Goal: Information Seeking & Learning: Get advice/opinions

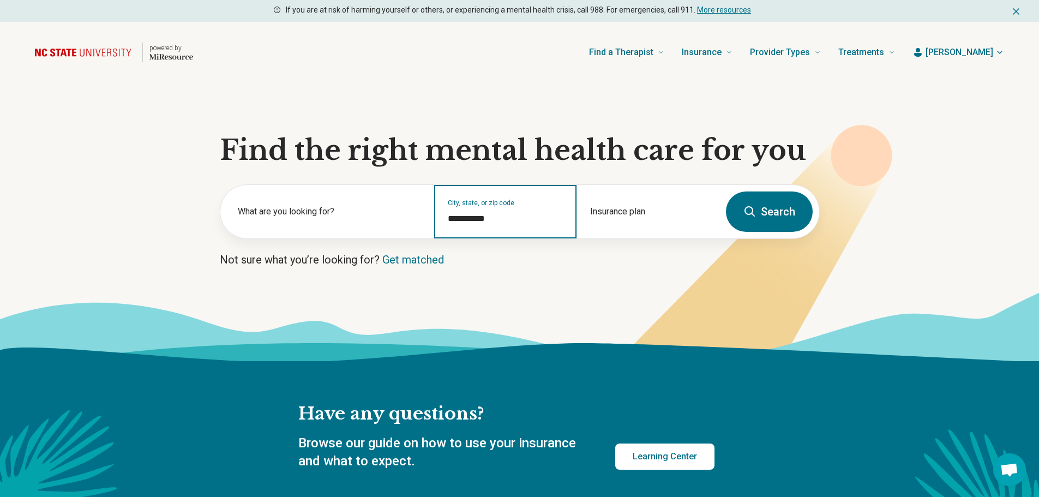
click at [515, 223] on input "**********" at bounding box center [506, 218] width 116 height 13
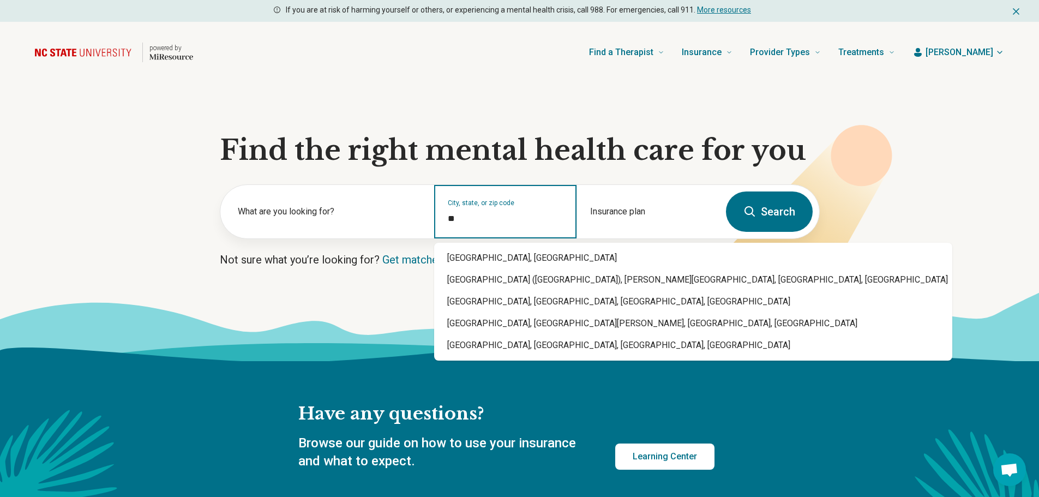
type input "*"
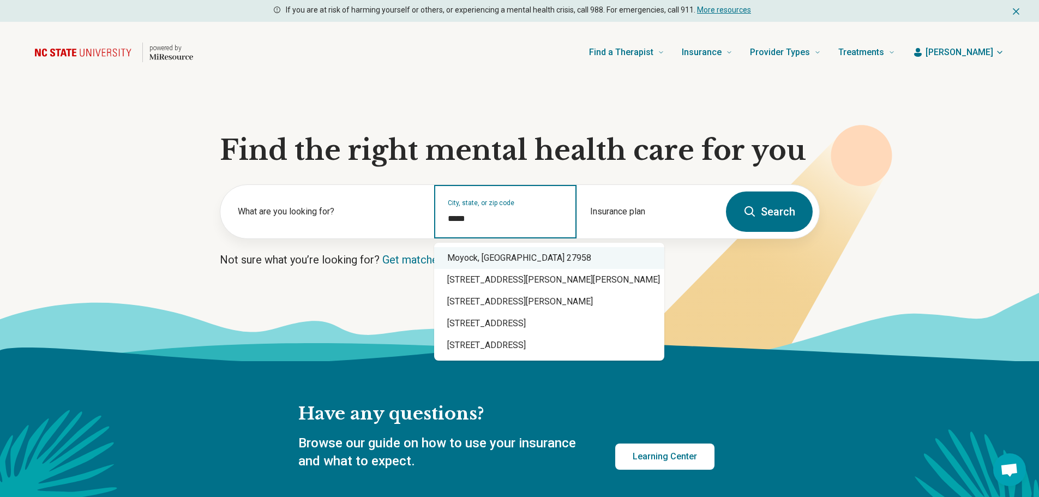
click at [520, 253] on div "Moyock, NC 27958" at bounding box center [549, 258] width 230 height 22
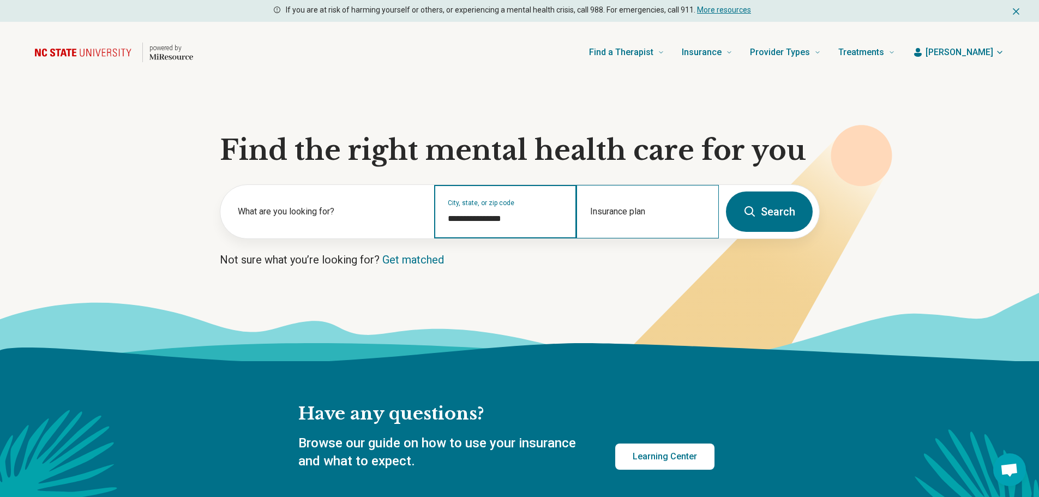
type input "**********"
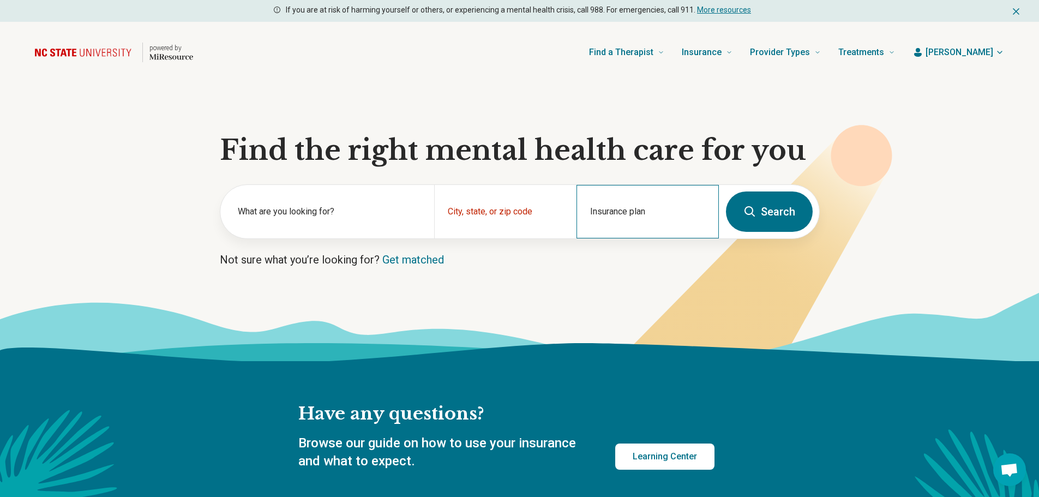
click at [679, 208] on div "Insurance plan" at bounding box center [648, 211] width 142 height 53
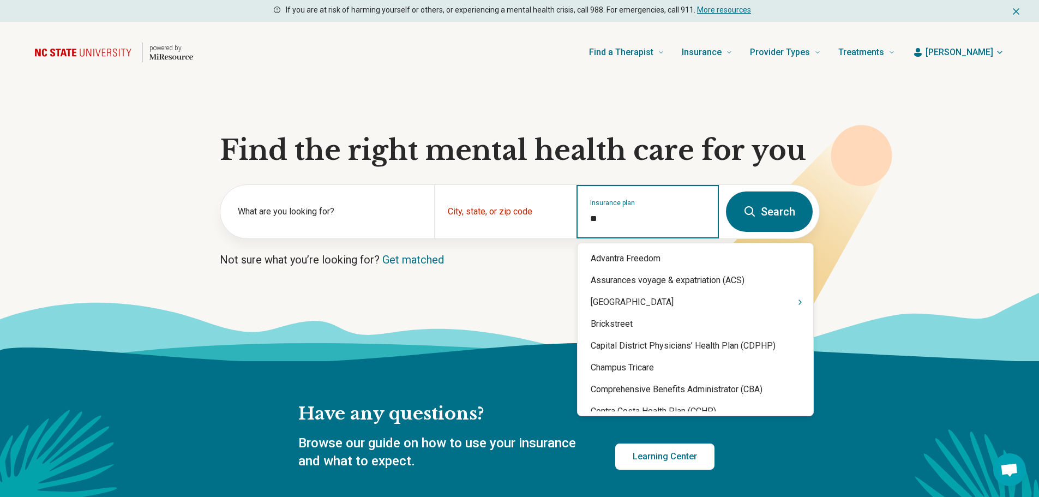
type input "***"
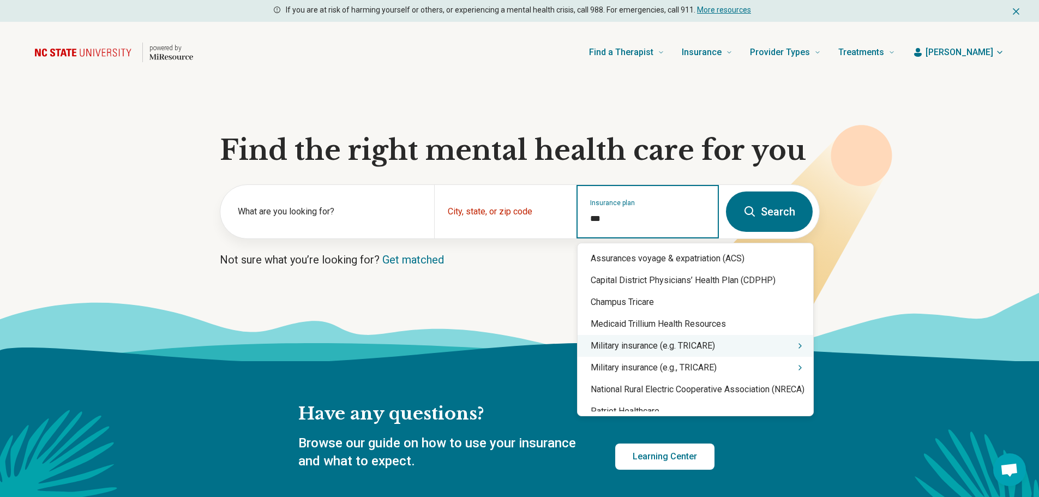
click at [693, 349] on div "Military insurance (e.g. TRICARE)" at bounding box center [696, 346] width 236 height 22
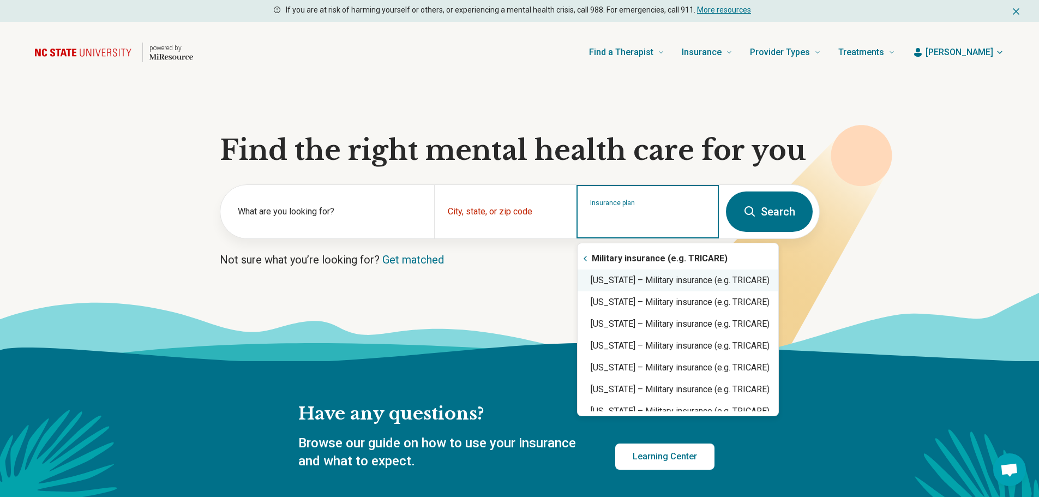
click at [687, 281] on div "North Carolina – Military insurance (e.g. TRICARE)" at bounding box center [678, 281] width 201 height 22
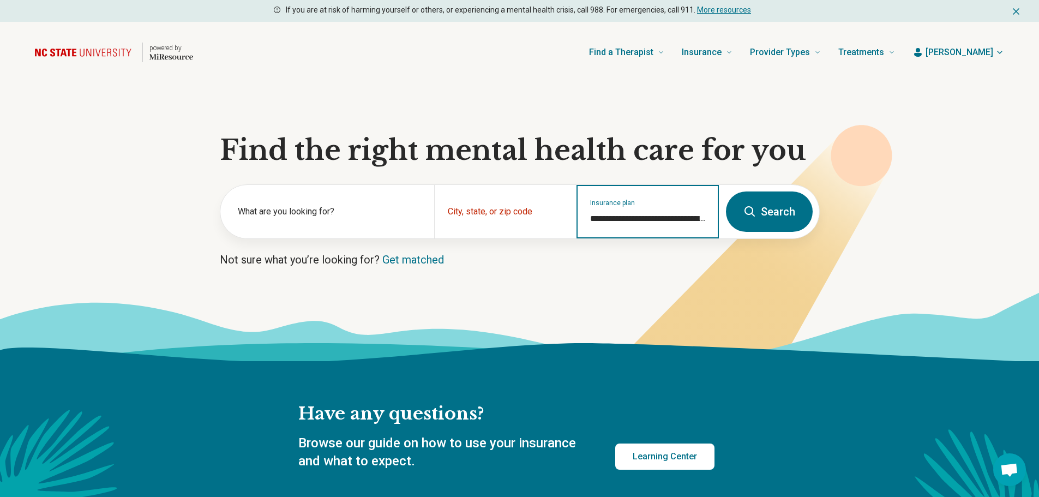
type input "**********"
click at [765, 210] on button "Search" at bounding box center [769, 212] width 87 height 40
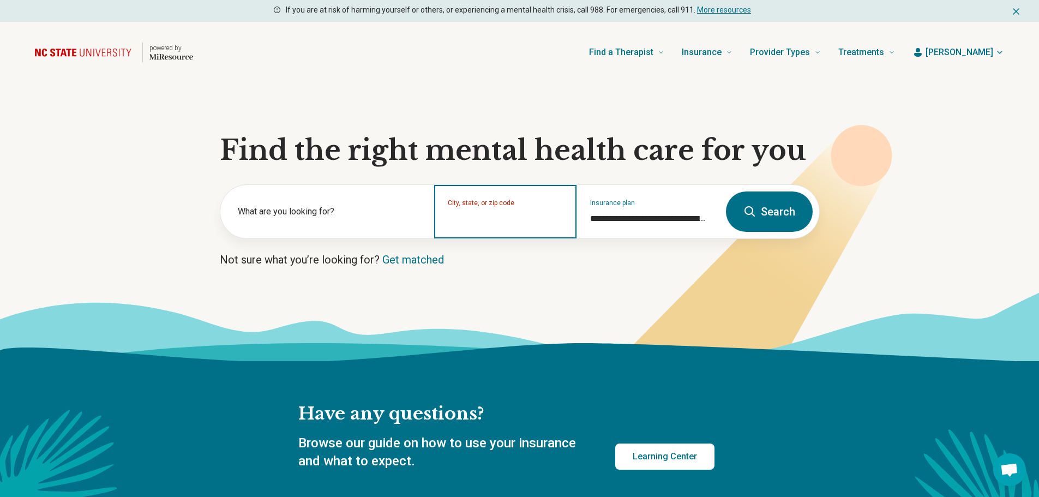
click at [494, 223] on input "City, state, or zip code" at bounding box center [506, 218] width 116 height 13
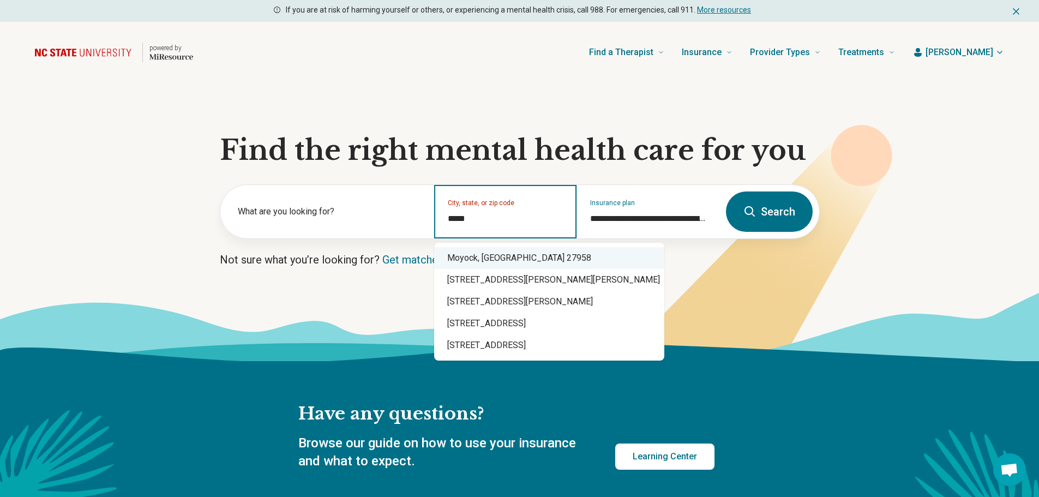
click at [463, 260] on div "Moyock, NC 27958" at bounding box center [549, 258] width 230 height 22
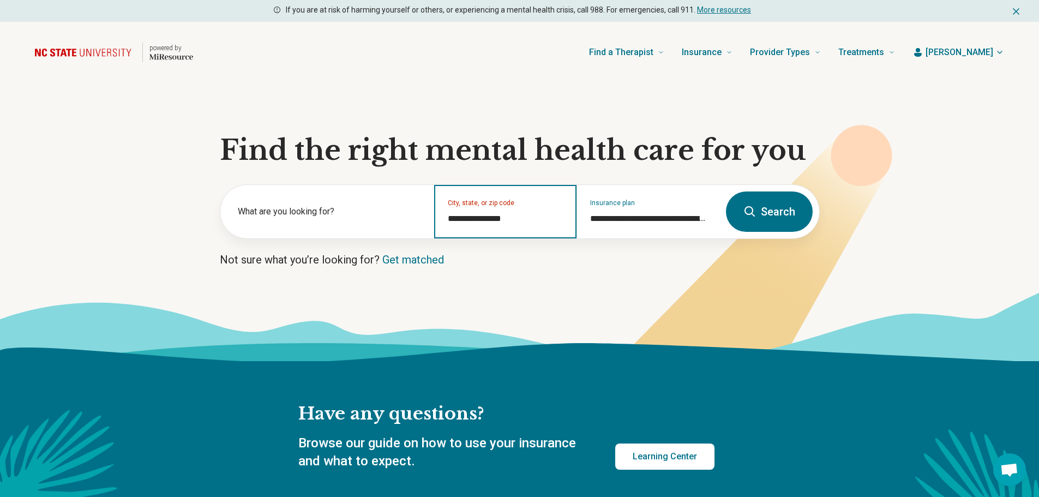
type input "**********"
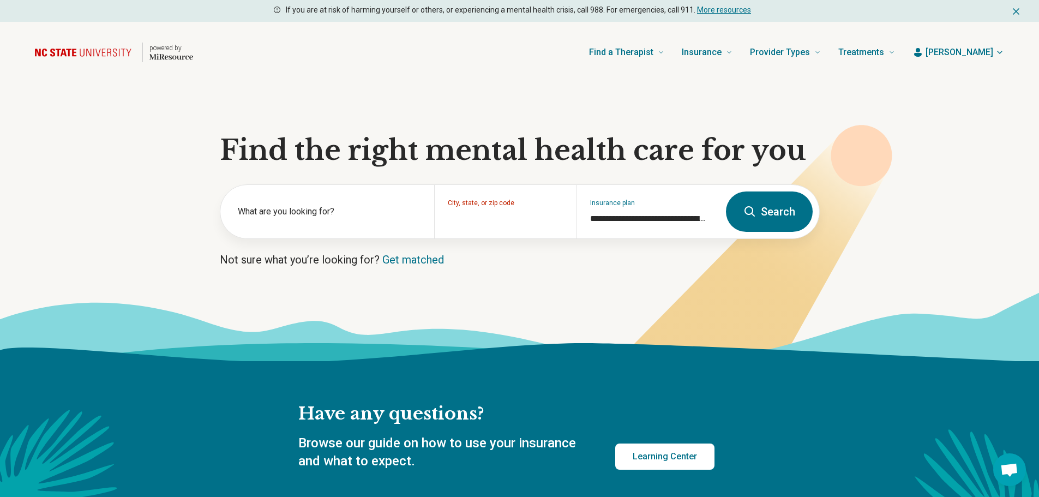
click at [757, 213] on icon at bounding box center [750, 211] width 13 height 13
click at [763, 213] on button "Search" at bounding box center [769, 212] width 87 height 40
click at [465, 223] on input "City, state, or zip code" at bounding box center [506, 218] width 116 height 13
click at [708, 217] on div "**********" at bounding box center [648, 211] width 142 height 53
click at [772, 211] on button "Search" at bounding box center [769, 212] width 87 height 40
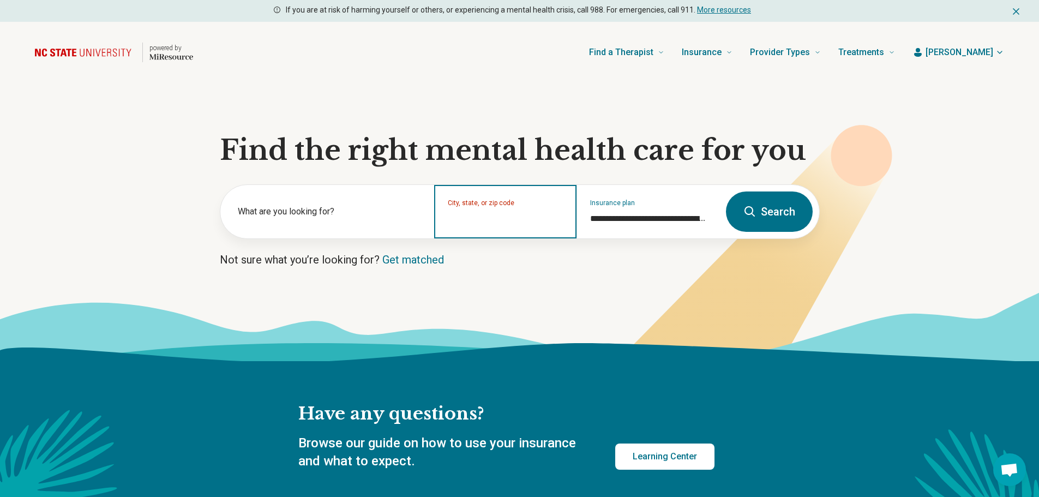
click at [461, 223] on input "City, state, or zip code" at bounding box center [506, 218] width 116 height 13
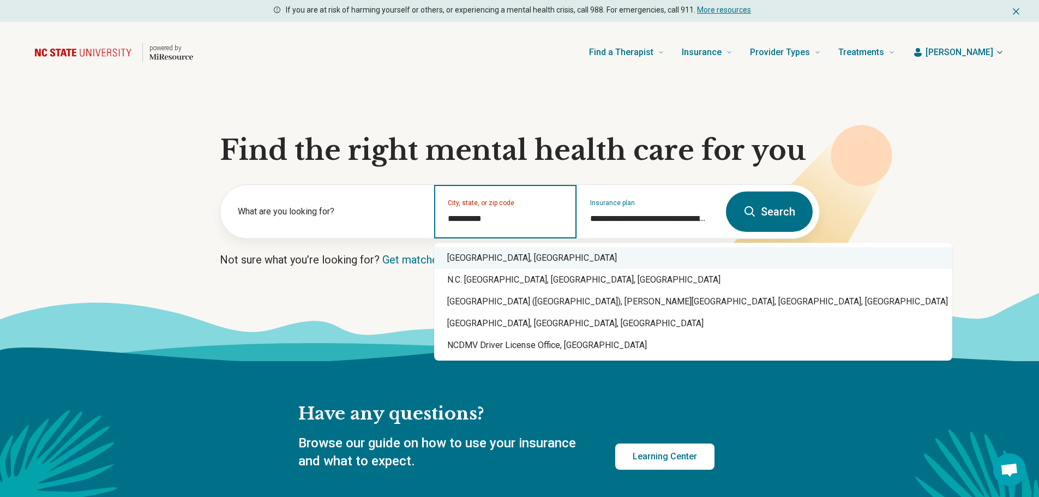
click at [458, 260] on div "Raleigh, NC" at bounding box center [693, 258] width 518 height 22
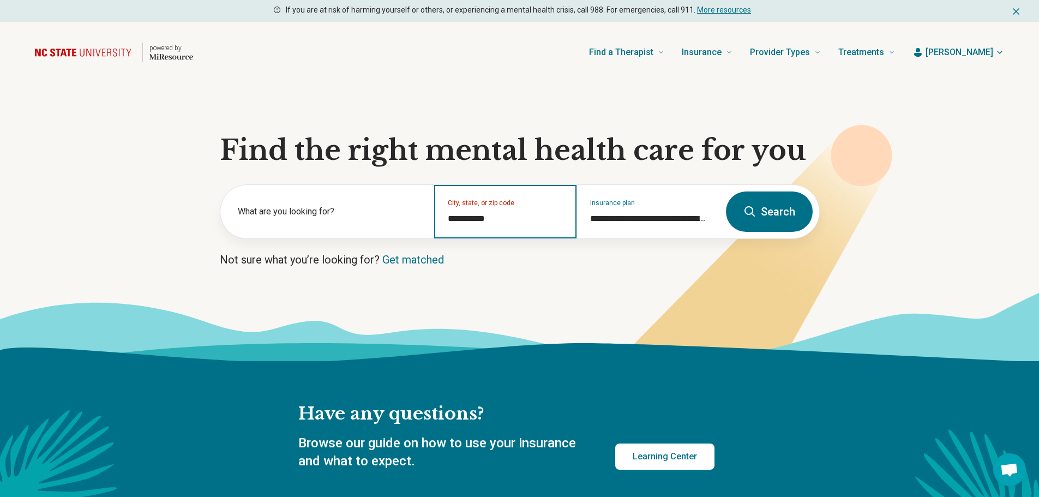
type input "**********"
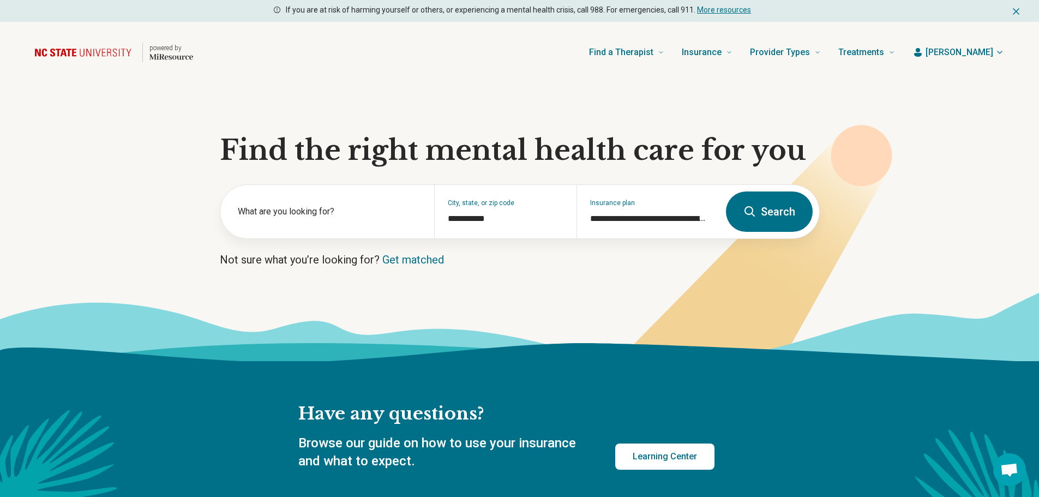
click at [779, 210] on button "Search" at bounding box center [769, 212] width 87 height 40
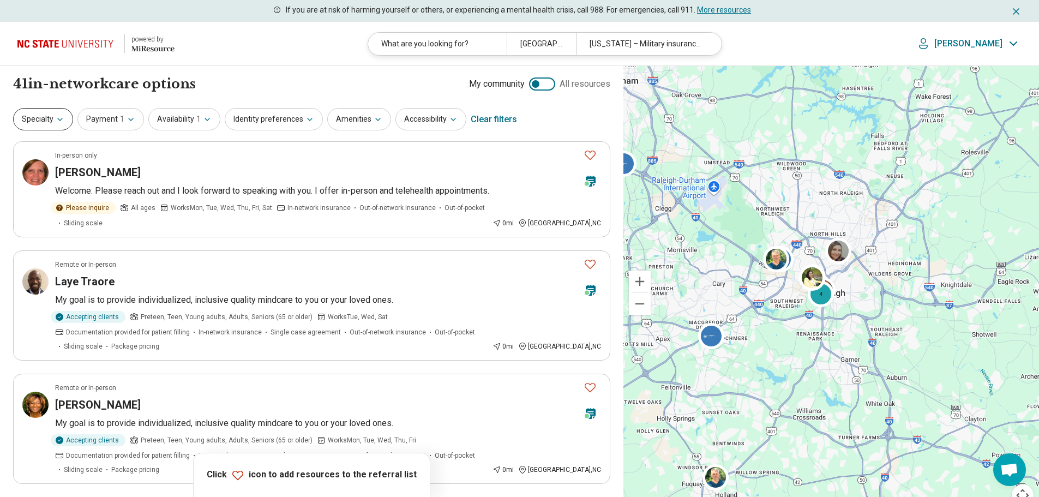
click at [50, 121] on button "Specialty" at bounding box center [43, 119] width 60 height 22
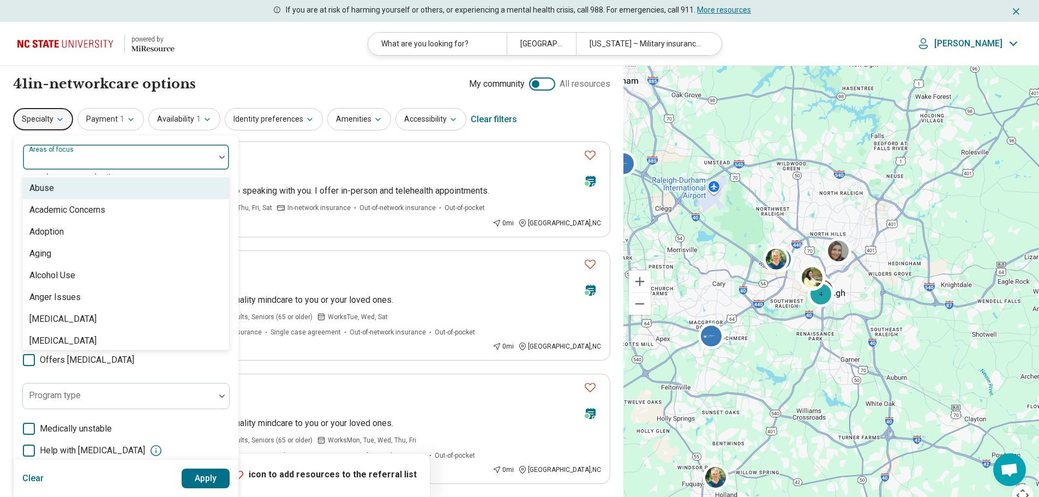
click at [54, 149] on div "Areas of focus" at bounding box center [125, 157] width 207 height 26
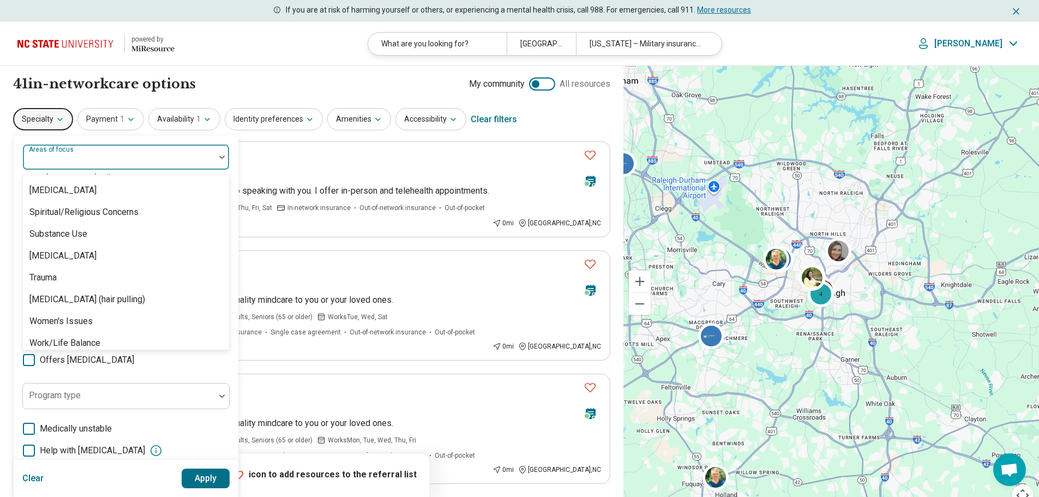
scroll to position [2038, 0]
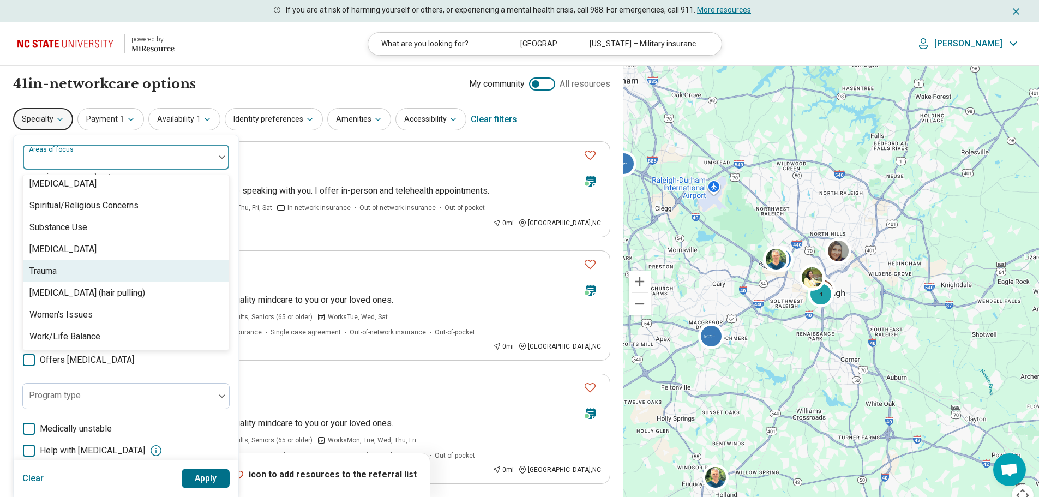
click at [56, 276] on div "Trauma" at bounding box center [42, 271] width 27 height 13
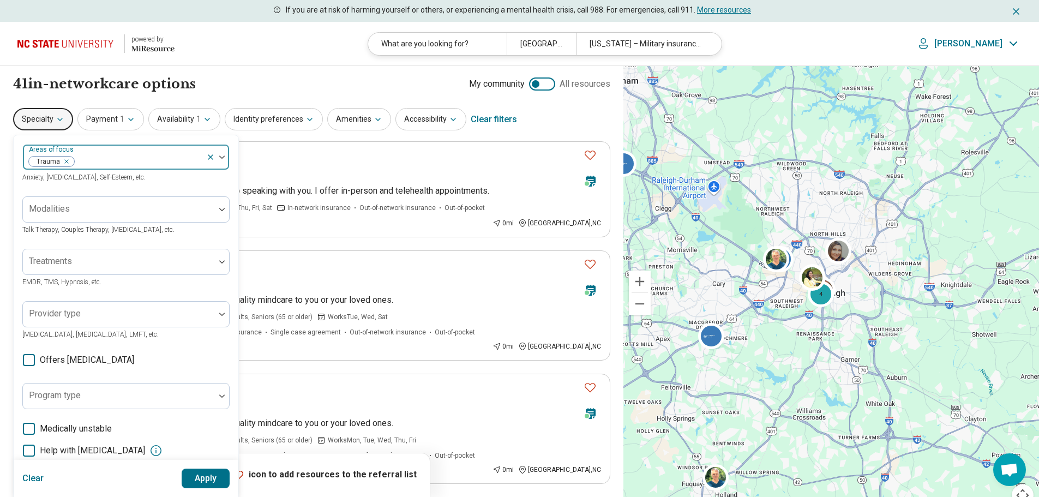
click at [140, 158] on div at bounding box center [138, 161] width 127 height 15
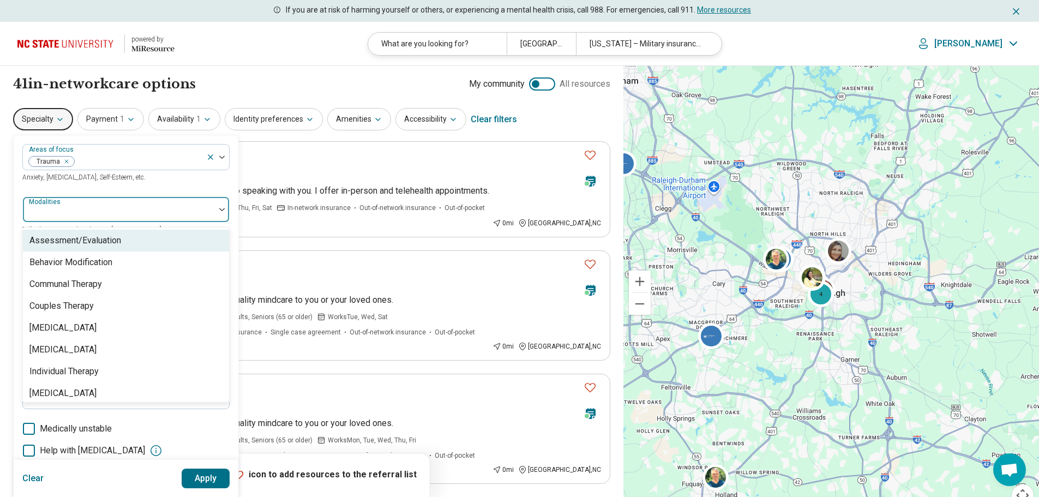
click at [147, 203] on div at bounding box center [119, 210] width 192 height 24
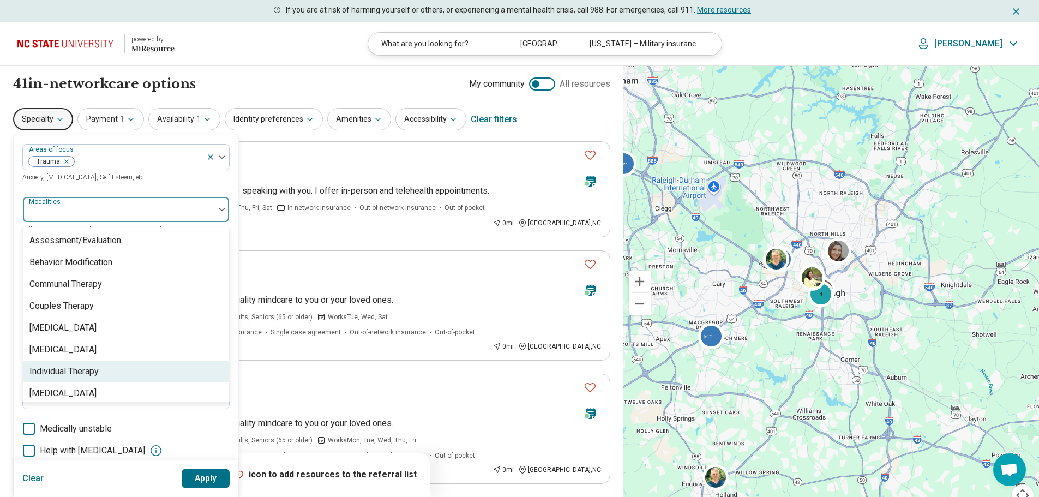
click at [120, 366] on div "Individual Therapy" at bounding box center [126, 372] width 206 height 22
click at [200, 474] on button "Apply" at bounding box center [206, 479] width 49 height 20
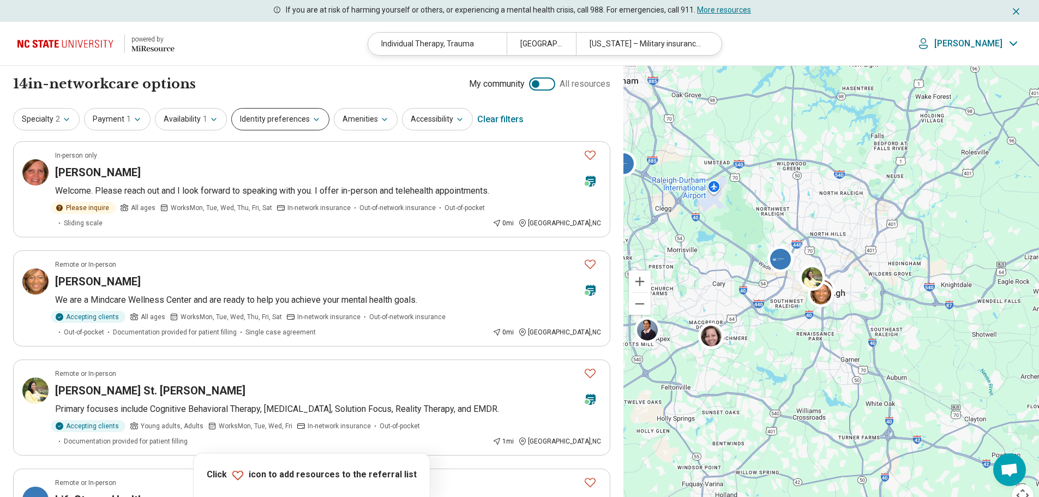
click at [279, 121] on button "Identity preferences" at bounding box center [280, 119] width 98 height 22
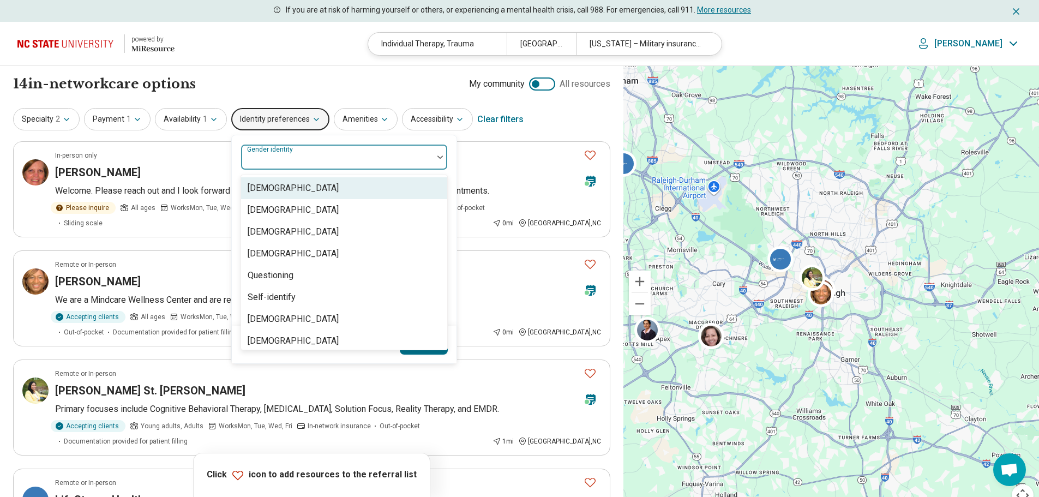
click at [286, 159] on div "Gender identity" at bounding box center [344, 157] width 207 height 26
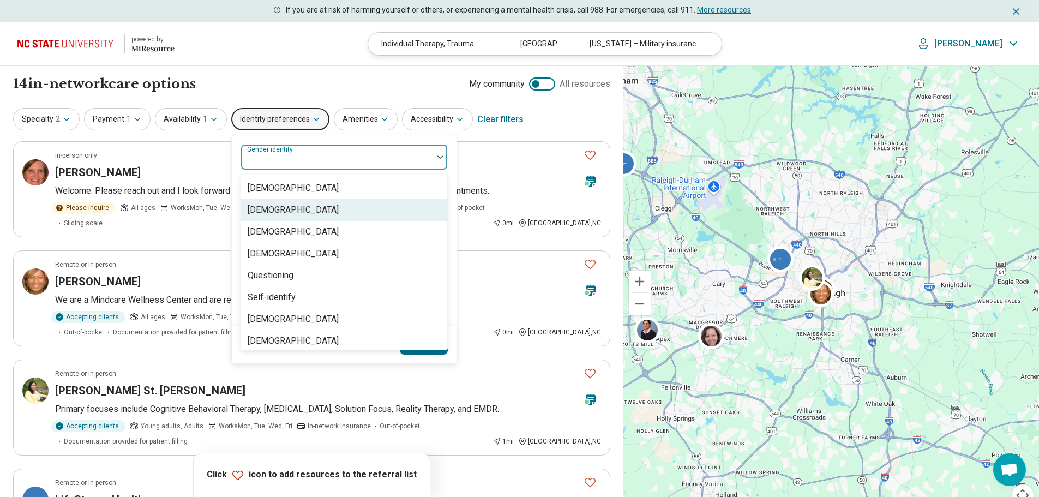
click at [289, 212] on div "[DEMOGRAPHIC_DATA]" at bounding box center [293, 210] width 91 height 13
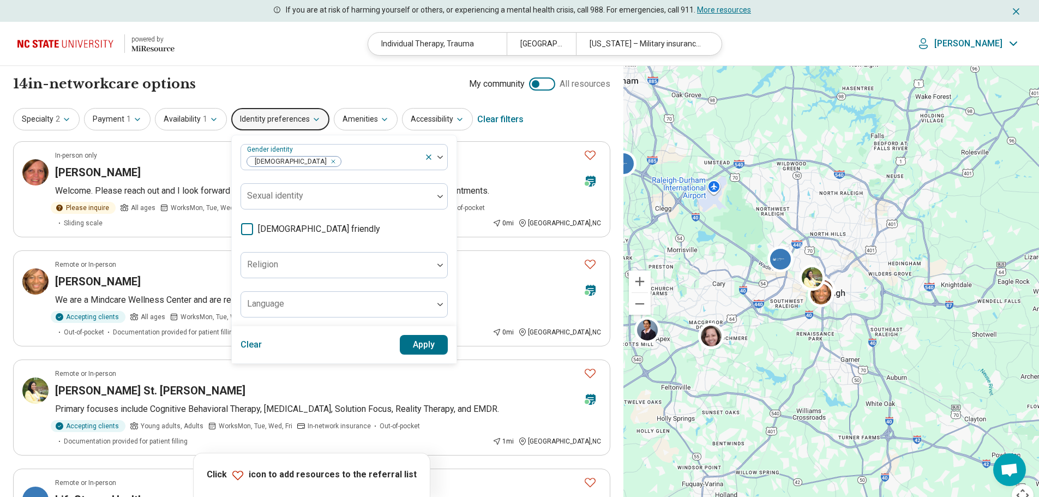
click at [428, 346] on button "Apply" at bounding box center [424, 345] width 49 height 20
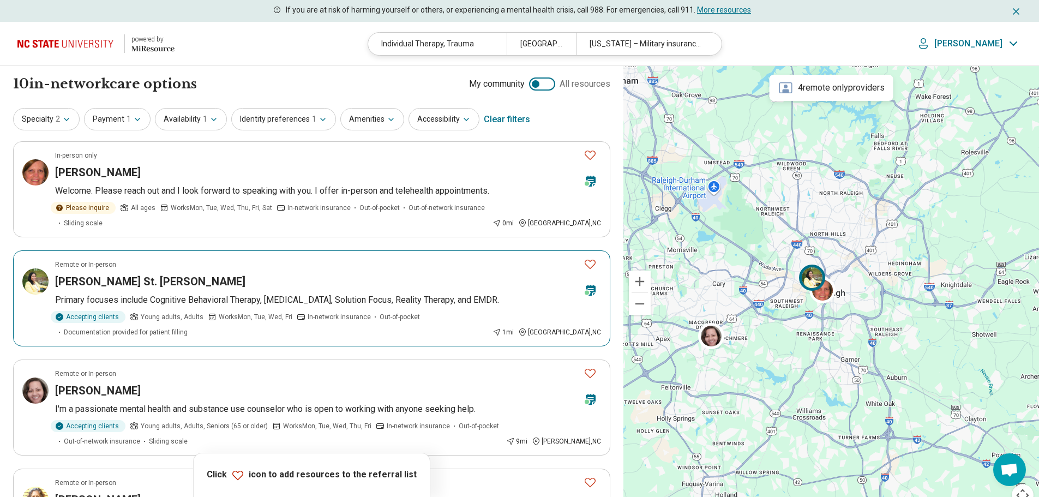
click at [593, 258] on icon "Favorite" at bounding box center [590, 264] width 13 height 13
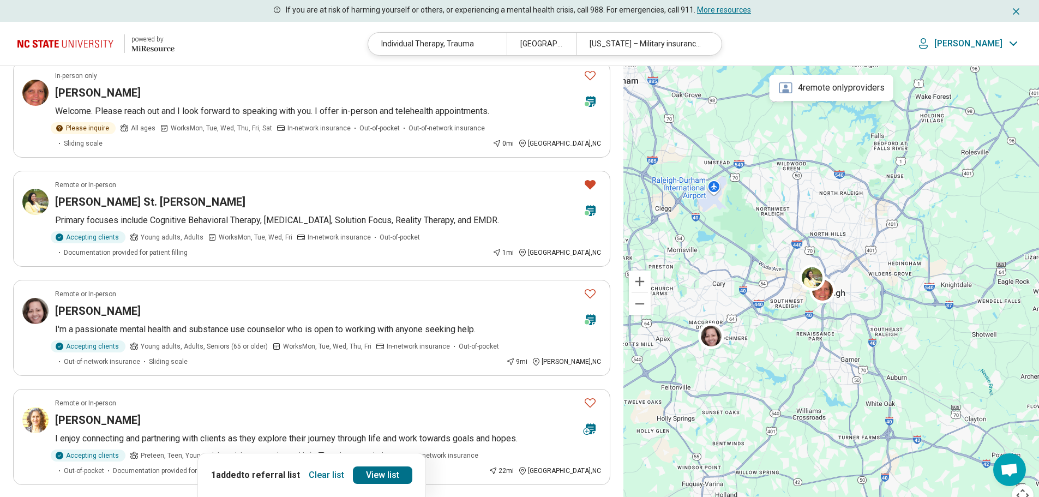
scroll to position [89, 0]
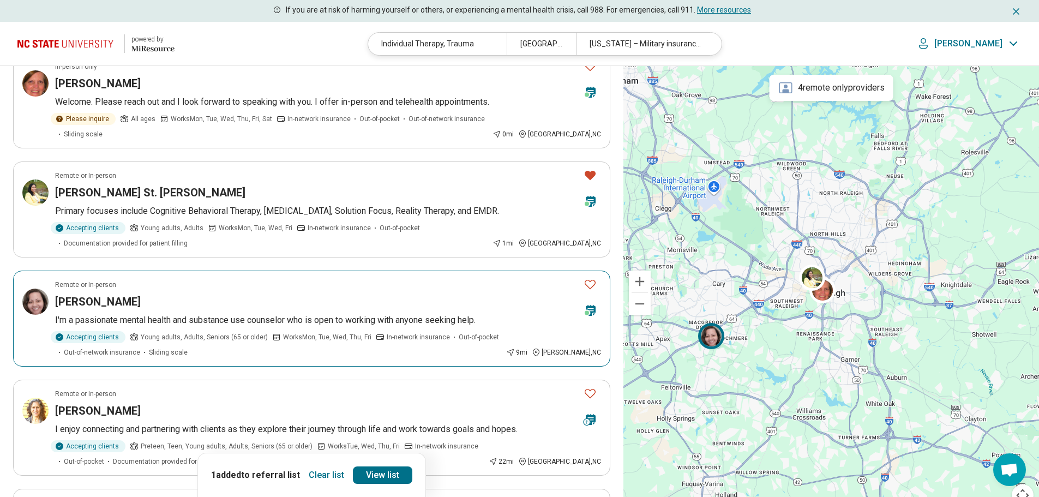
click at [588, 282] on icon "Favorite" at bounding box center [590, 284] width 13 height 13
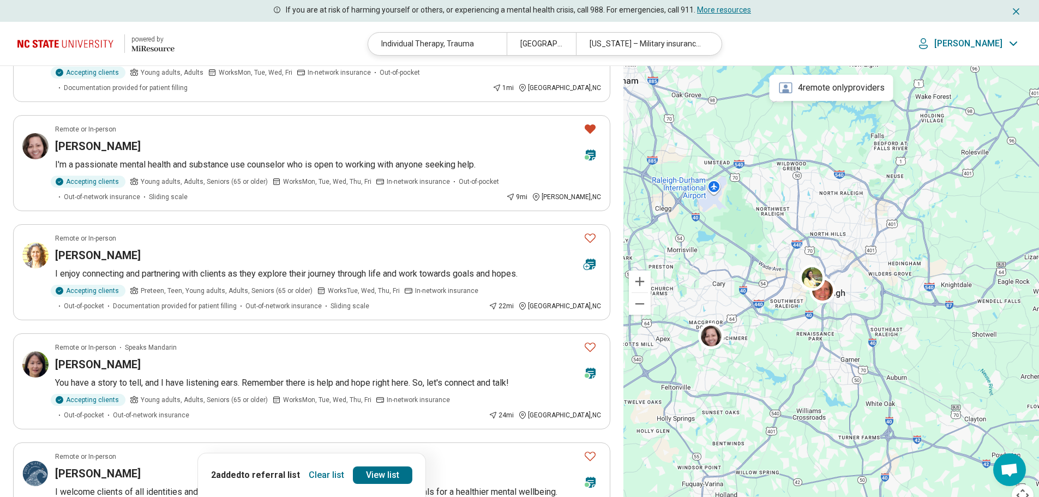
scroll to position [246, 0]
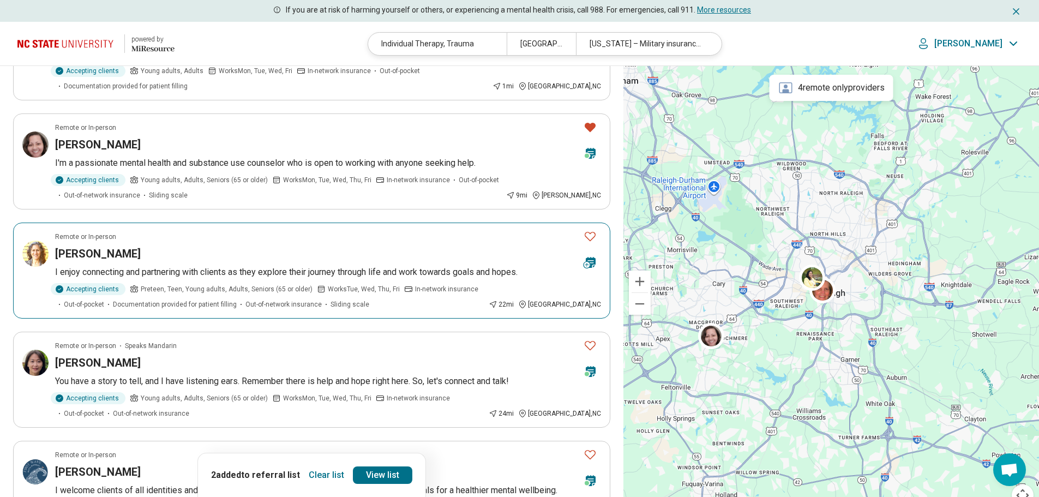
click at [588, 234] on icon "Favorite" at bounding box center [590, 236] width 13 height 13
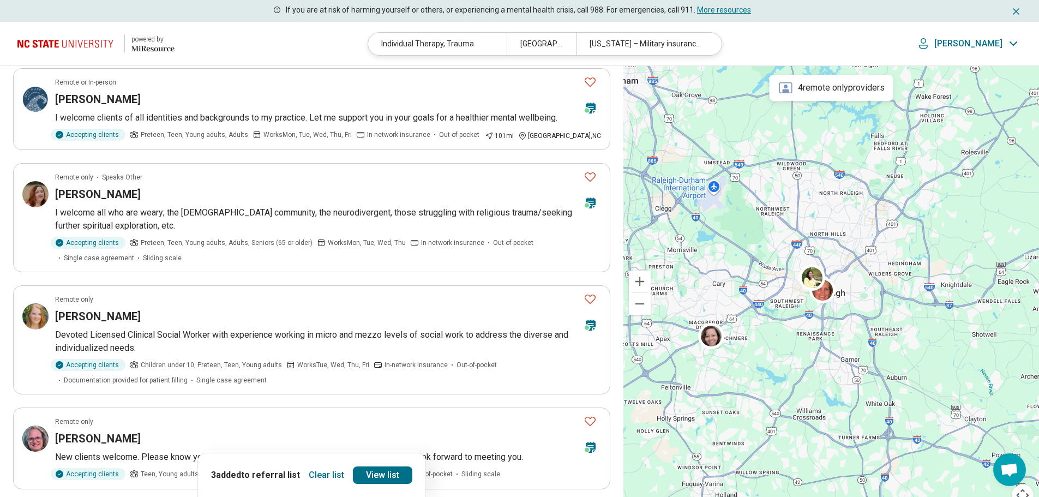
scroll to position [617, 0]
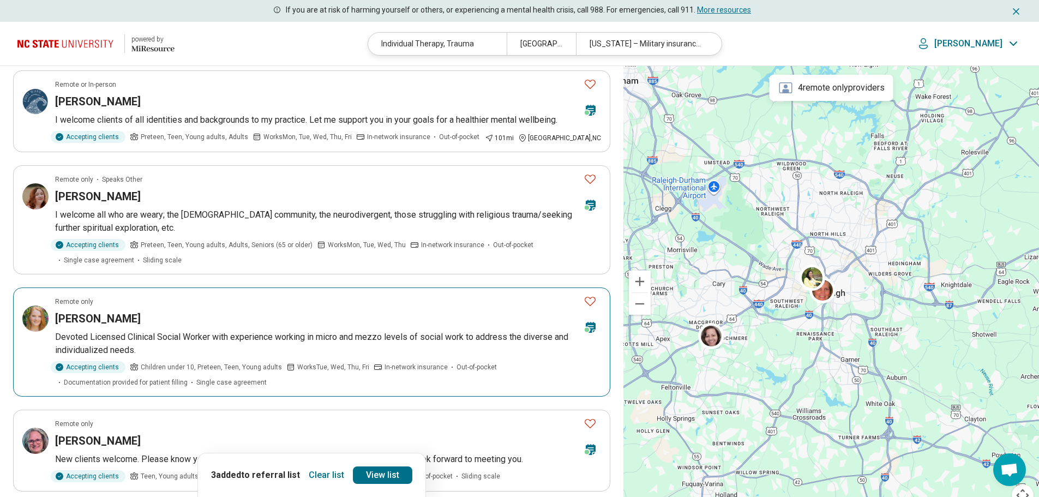
click at [589, 302] on icon "Favorite" at bounding box center [590, 301] width 13 height 13
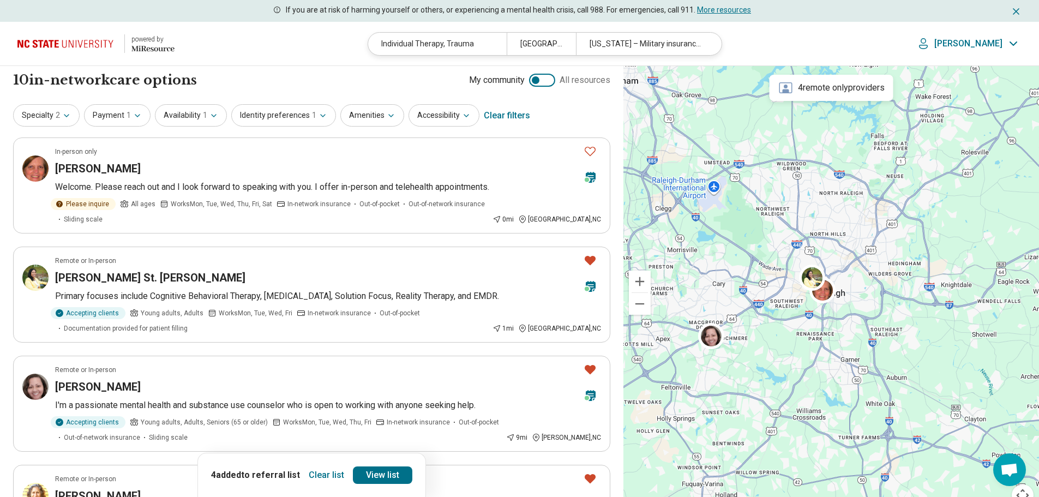
scroll to position [0, 0]
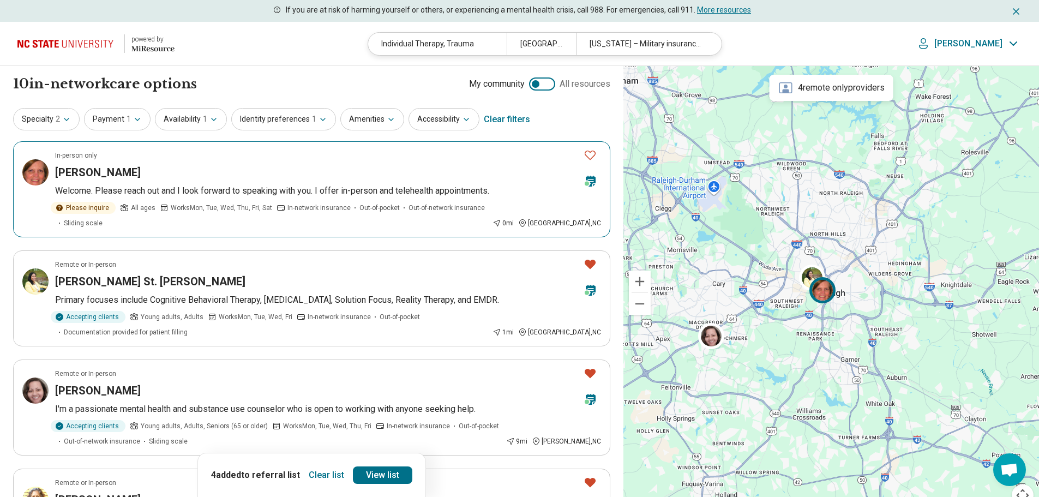
click at [589, 154] on icon "Favorite" at bounding box center [590, 154] width 13 height 13
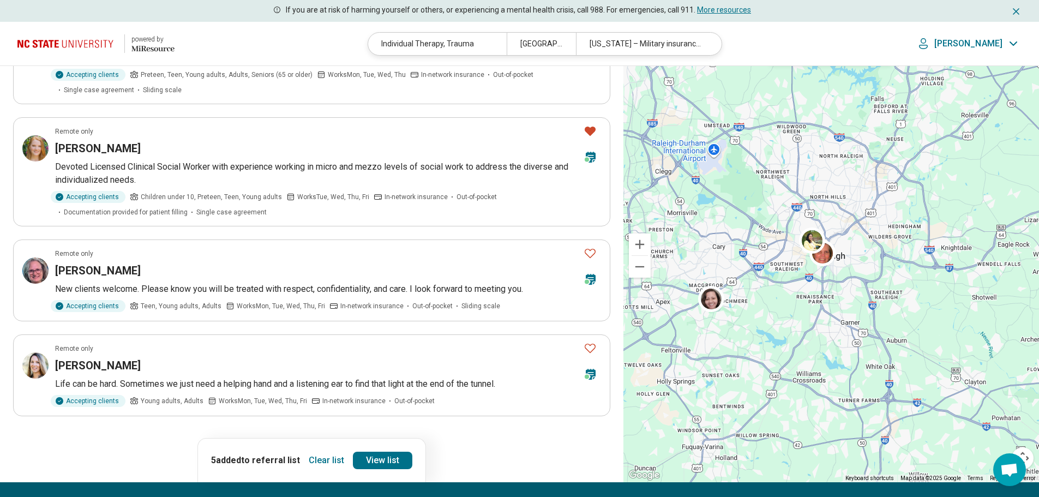
scroll to position [789, 0]
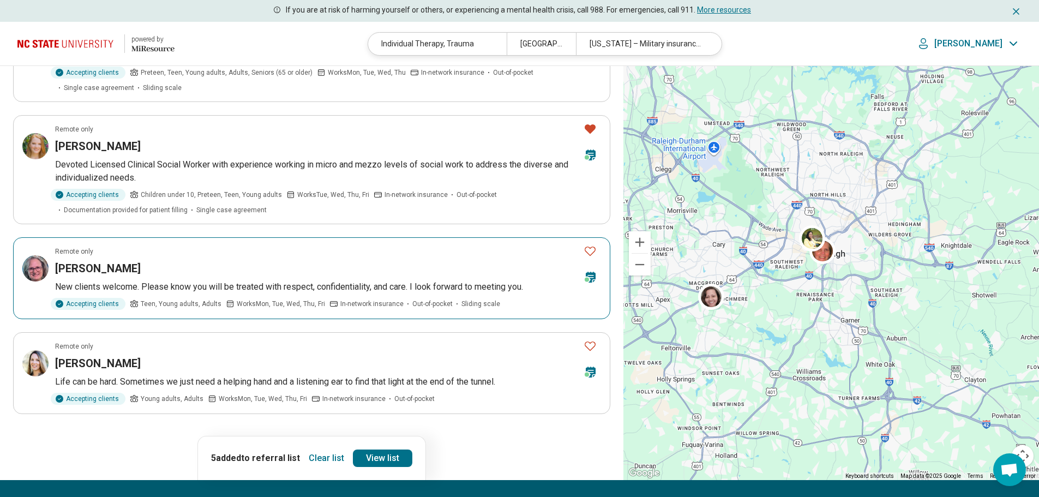
click at [586, 248] on icon "Favorite" at bounding box center [590, 250] width 13 height 13
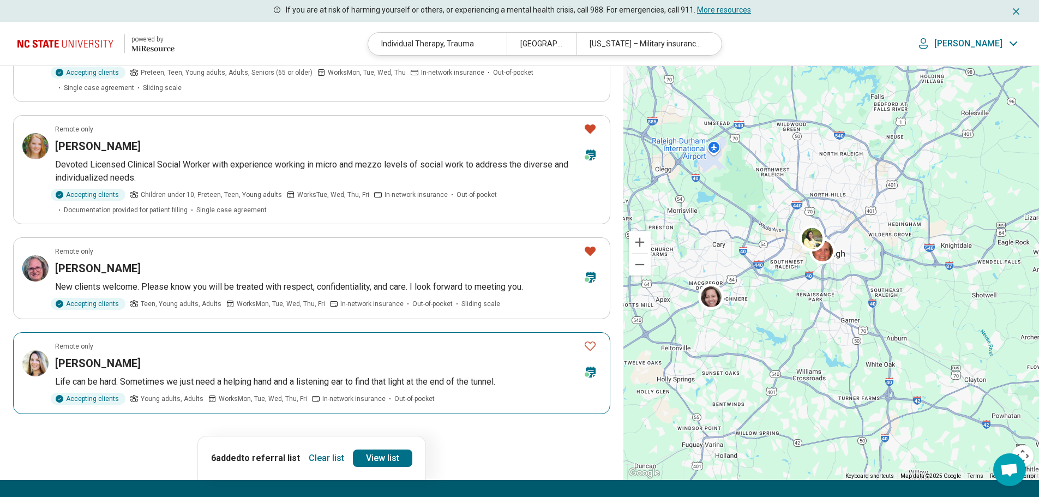
click at [589, 345] on icon "Favorite" at bounding box center [590, 345] width 13 height 13
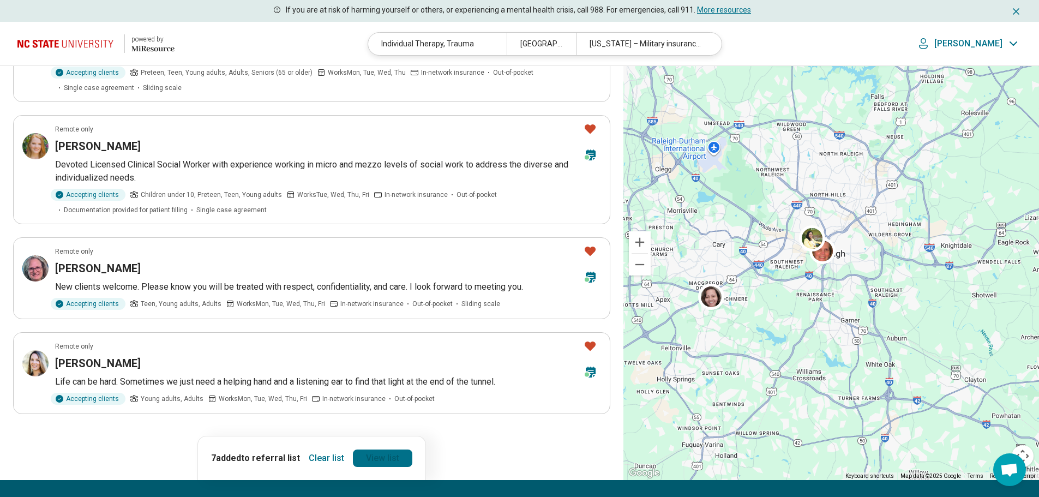
click at [381, 458] on link "View list" at bounding box center [382, 458] width 59 height 17
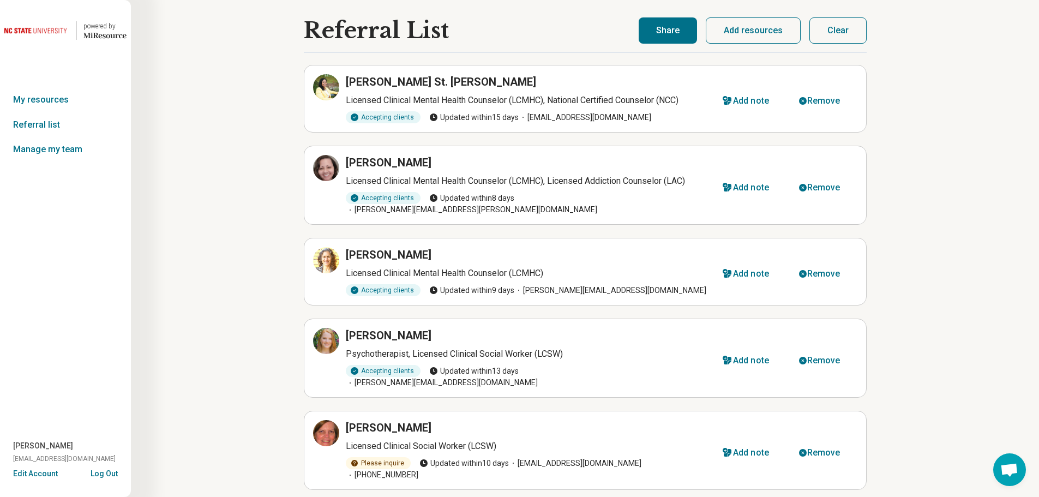
click at [657, 29] on button "Share" at bounding box center [668, 30] width 58 height 26
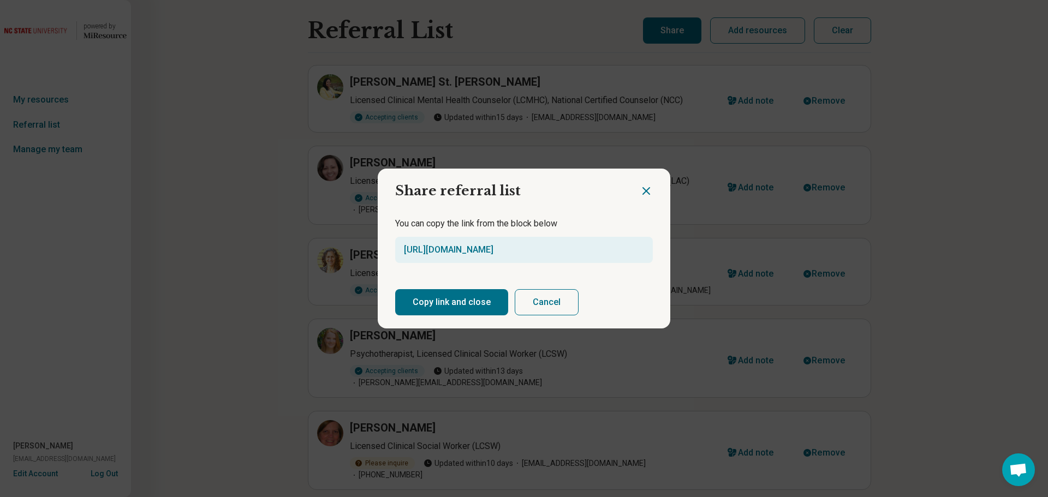
click at [449, 298] on button "Copy link and close" at bounding box center [451, 302] width 113 height 26
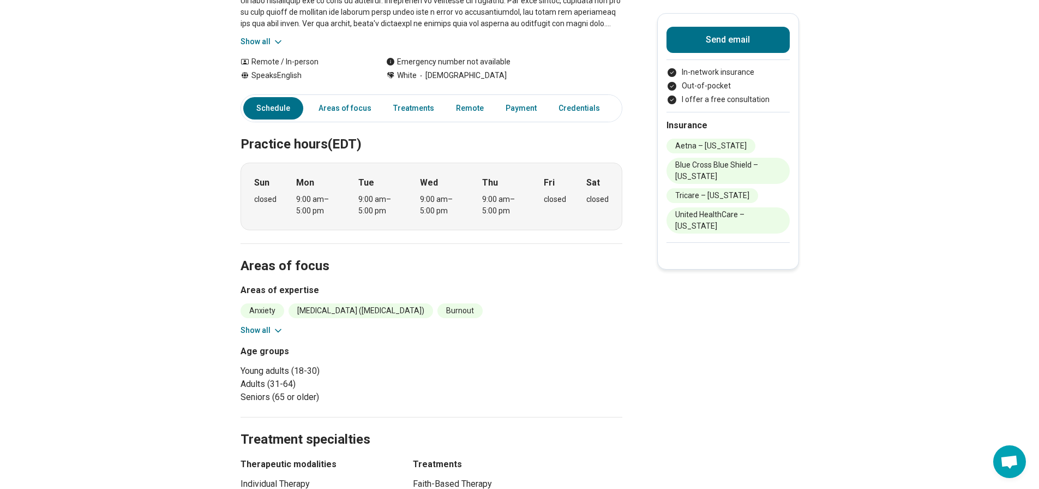
scroll to position [189, 0]
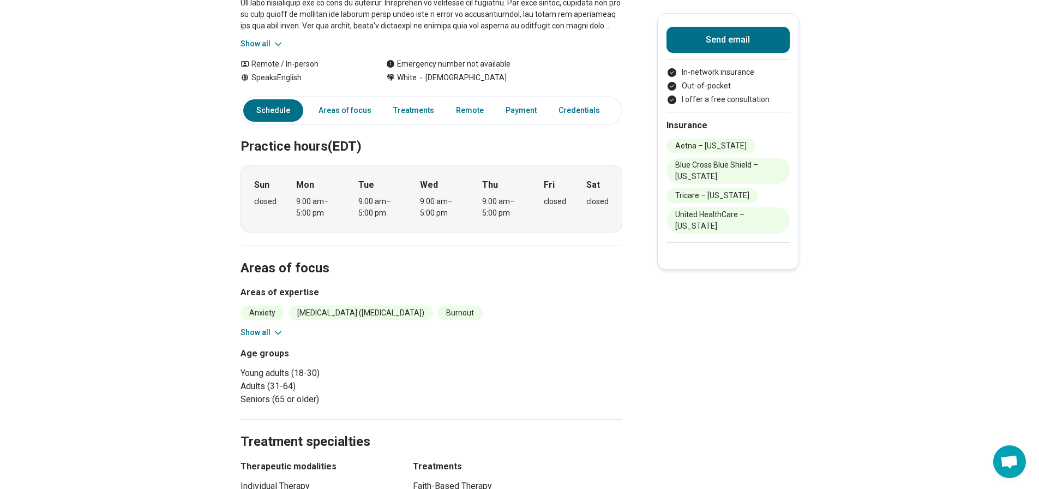
click at [278, 333] on icon at bounding box center [278, 332] width 11 height 11
